Goal: Information Seeking & Learning: Learn about a topic

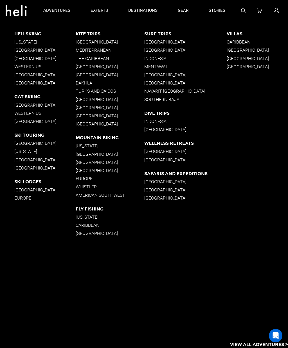
click at [20, 144] on p "Japan" at bounding box center [44, 143] width 61 height 5
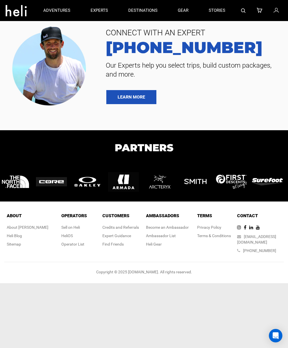
click at [19, 144] on h1 "Partners" at bounding box center [144, 147] width 288 height 15
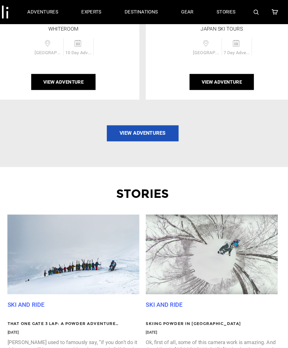
scroll to position [946, 0]
click at [122, 110] on link "View Adventures" at bounding box center [144, 117] width 63 height 14
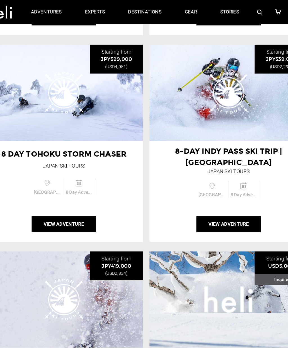
scroll to position [240, 0]
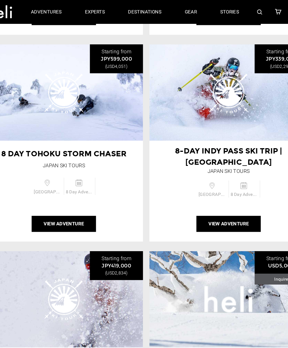
click at [188, 189] on button "View Adventure" at bounding box center [216, 196] width 56 height 14
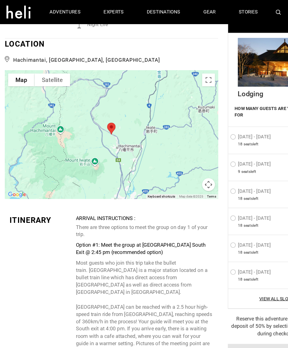
scroll to position [1514, 0]
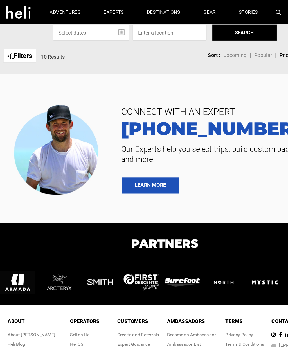
type input "Ski Touring"
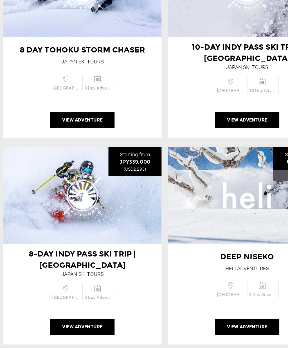
scroll to position [307, 0]
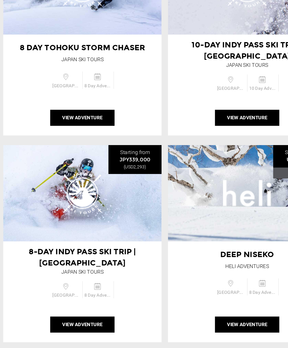
click at [219, 245] on span "Deep Niseko" at bounding box center [215, 249] width 47 height 8
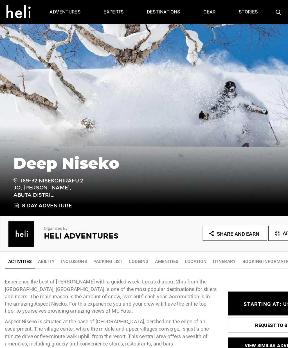
type input "Ski Touring"
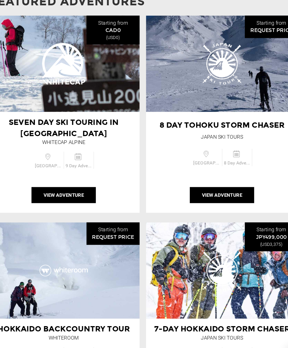
scroll to position [649, 0]
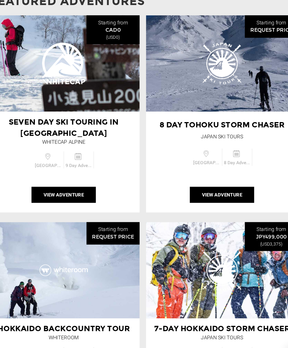
click at [52, 190] on button "View Adventure" at bounding box center [75, 197] width 56 height 14
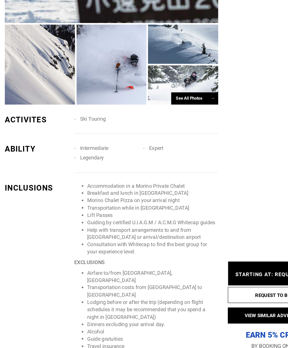
scroll to position [420, 0]
click at [27, 58] on div at bounding box center [34, 82] width 61 height 70
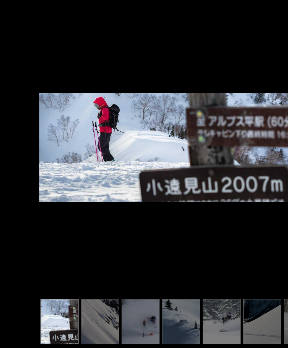
scroll to position [514, 0]
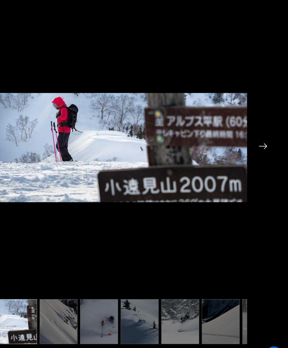
click at [229, 133] on div "Seven Day Ski Touring in Japan 1/17" at bounding box center [143, 165] width 275 height 331
click at [262, 152] on img at bounding box center [265, 154] width 7 height 5
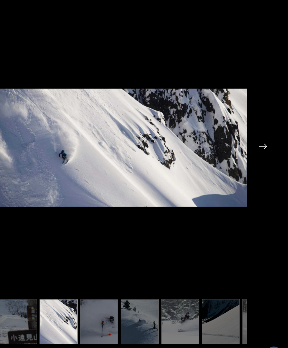
click at [262, 152] on img at bounding box center [265, 154] width 7 height 5
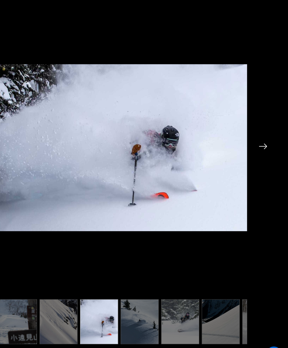
click at [262, 152] on img at bounding box center [265, 154] width 7 height 5
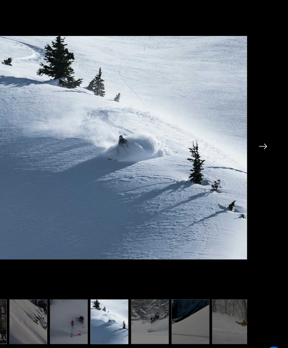
scroll to position [0, 28]
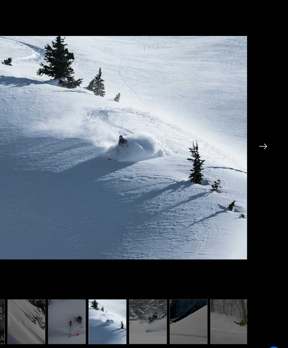
click at [262, 152] on img at bounding box center [265, 154] width 7 height 5
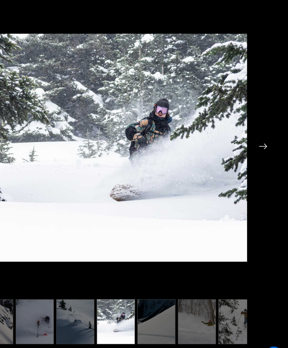
click at [262, 152] on img at bounding box center [265, 154] width 7 height 5
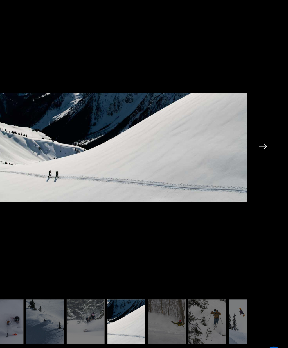
scroll to position [0, 84]
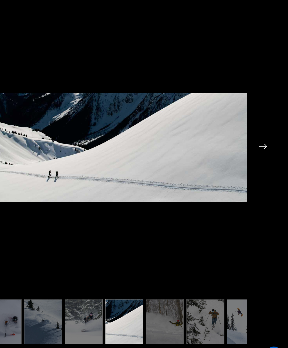
click at [262, 152] on img at bounding box center [265, 154] width 7 height 5
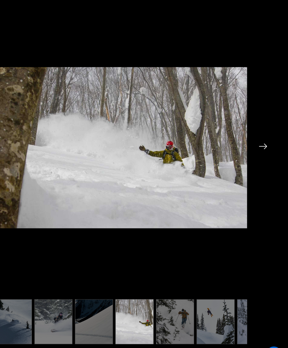
scroll to position [0, 112]
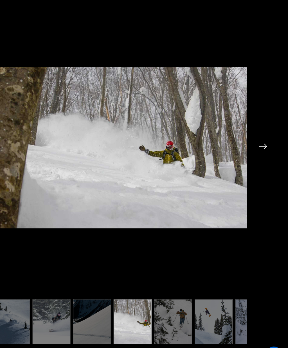
click at [262, 152] on img at bounding box center [265, 154] width 7 height 5
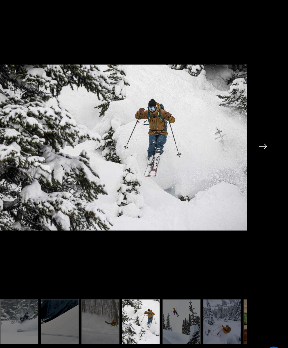
click at [262, 152] on img at bounding box center [265, 154] width 7 height 5
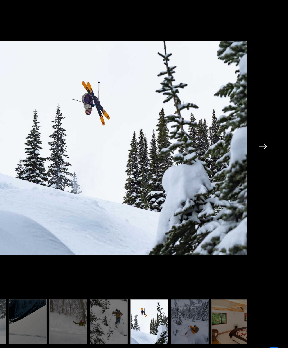
click at [262, 152] on img at bounding box center [265, 154] width 7 height 5
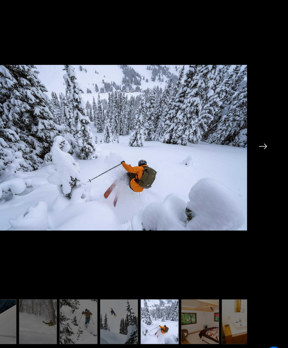
scroll to position [0, 197]
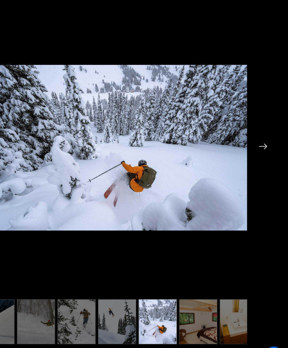
click at [262, 152] on img at bounding box center [265, 154] width 7 height 5
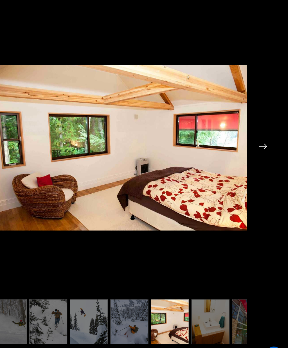
scroll to position [0, 225]
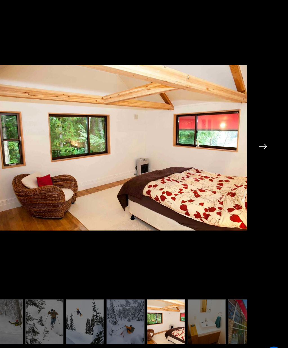
click at [262, 152] on img at bounding box center [265, 154] width 7 height 5
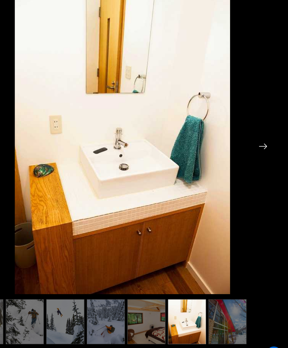
scroll to position [0, 253]
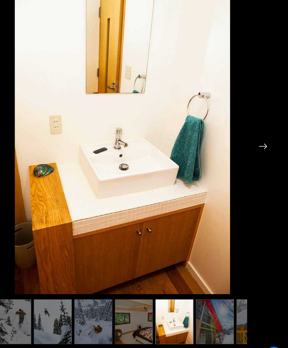
click at [262, 152] on img at bounding box center [265, 154] width 7 height 5
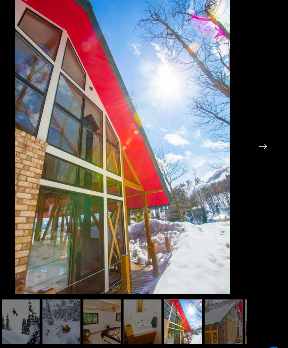
scroll to position [0, 281]
click at [262, 152] on img at bounding box center [265, 154] width 7 height 5
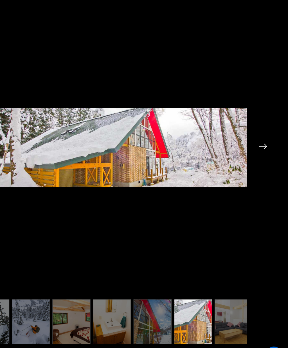
scroll to position [0, 309]
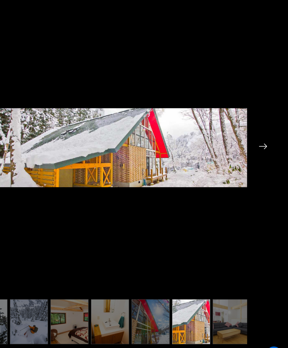
click at [34, 128] on img at bounding box center [143, 155] width 218 height 282
click at [34, 134] on img at bounding box center [143, 155] width 218 height 282
click at [34, 139] on img at bounding box center [143, 155] width 218 height 282
click at [34, 129] on img at bounding box center [143, 155] width 218 height 282
click at [34, 137] on img at bounding box center [143, 155] width 218 height 282
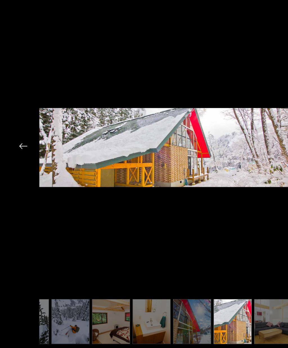
scroll to position [596, 0]
click at [18, 140] on div "Seven Day Ski Touring in Japan 14/17" at bounding box center [143, 165] width 275 height 331
click at [23, 152] on img at bounding box center [20, 154] width 7 height 5
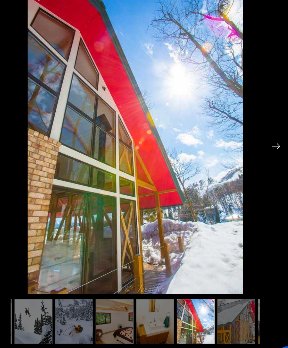
scroll to position [596, 0]
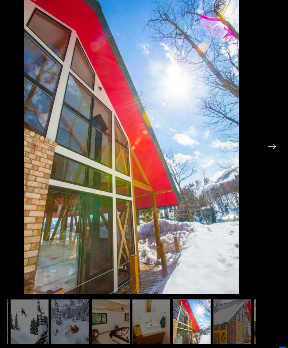
click at [233, 132] on div "Seven Day Ski Touring in Japan 13/17" at bounding box center [143, 165] width 275 height 331
click at [262, 152] on img at bounding box center [265, 154] width 7 height 5
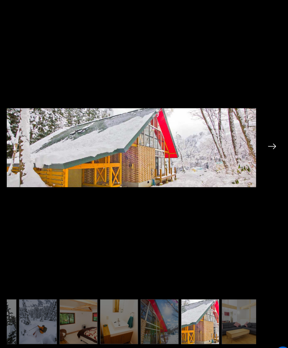
click at [262, 152] on img at bounding box center [265, 154] width 7 height 5
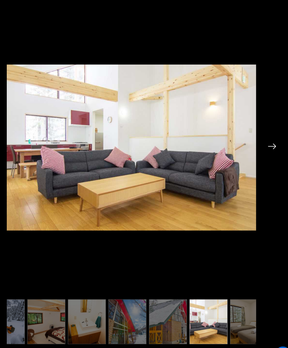
click at [262, 152] on img at bounding box center [265, 154] width 7 height 5
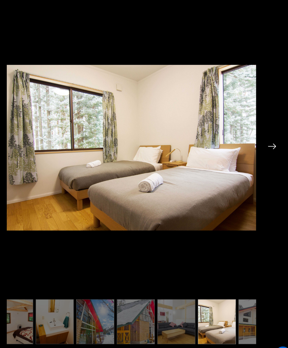
click at [262, 152] on img at bounding box center [265, 154] width 7 height 5
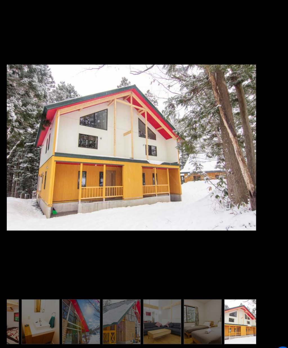
scroll to position [0, 384]
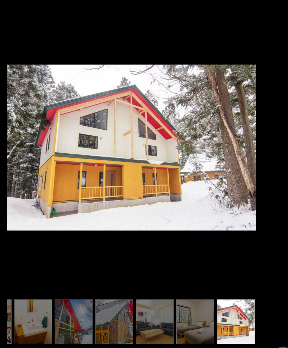
click at [236, 130] on div "Seven Day Ski Touring in Japan 17/17" at bounding box center [143, 165] width 275 height 331
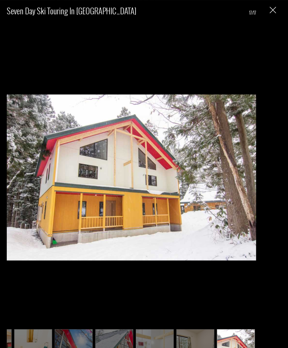
click at [264, 9] on img "Close" at bounding box center [267, 9] width 6 height 6
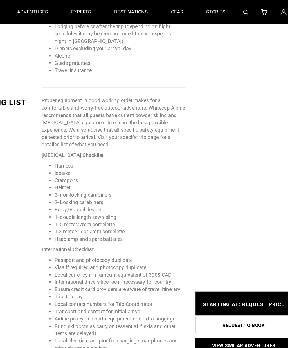
scroll to position [687, 0]
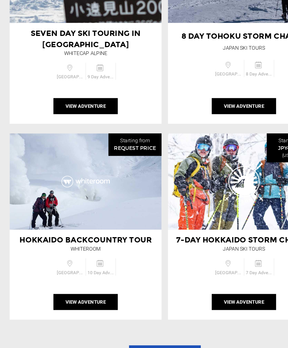
scroll to position [727, 0]
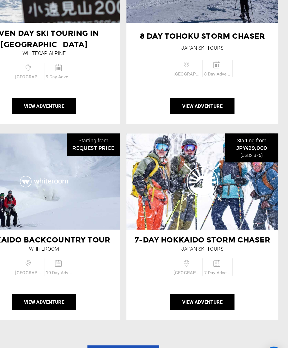
click at [207, 232] on span "7-Day Hokkaido Storm Chaser" at bounding box center [213, 236] width 119 height 8
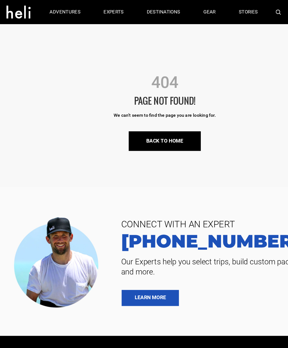
click at [99, 7] on link "experts" at bounding box center [98, 10] width 17 height 21
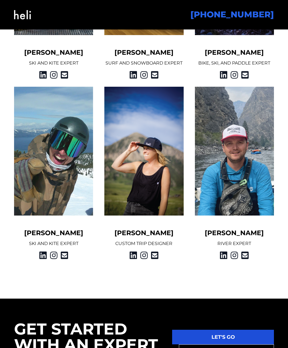
scroll to position [621, 0]
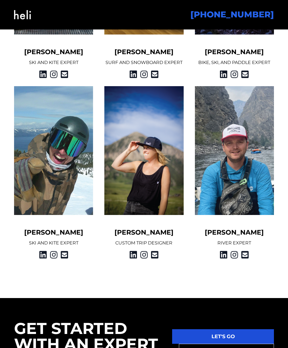
click at [147, 231] on h5 "[PERSON_NAME]" at bounding box center [143, 233] width 79 height 8
click at [151, 234] on h5 "[PERSON_NAME]" at bounding box center [143, 233] width 79 height 8
click at [155, 188] on img at bounding box center [143, 150] width 79 height 129
click at [159, 245] on p "CUSTOM TRIP DESIGNER" at bounding box center [143, 243] width 79 height 7
click at [158, 233] on h5 "[PERSON_NAME]" at bounding box center [143, 233] width 79 height 8
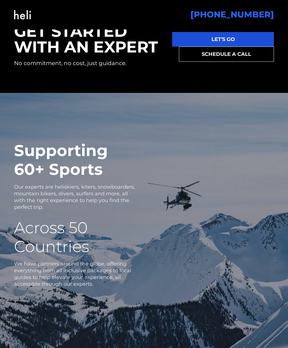
scroll to position [918, 0]
